Goal: Information Seeking & Learning: Learn about a topic

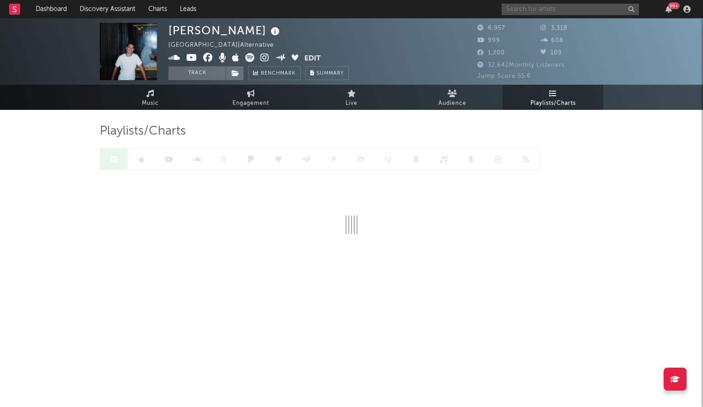
click at [529, 9] on input "text" at bounding box center [570, 9] width 137 height 11
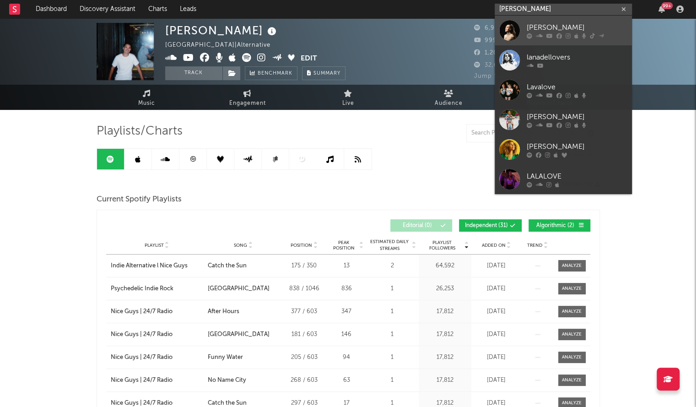
type input "[PERSON_NAME]"
click at [514, 31] on div at bounding box center [509, 30] width 21 height 21
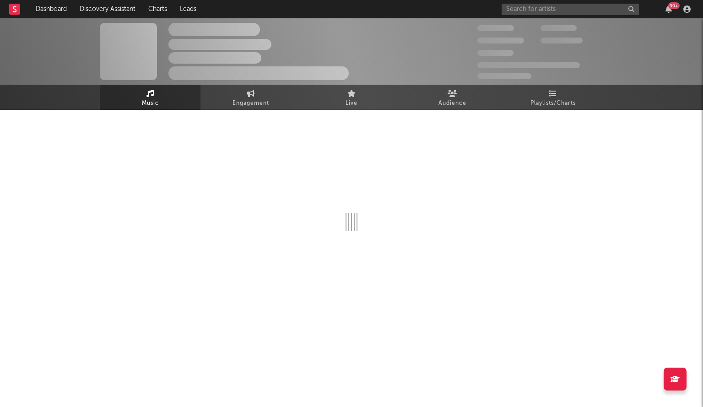
select select "1w"
